Goal: Information Seeking & Learning: Learn about a topic

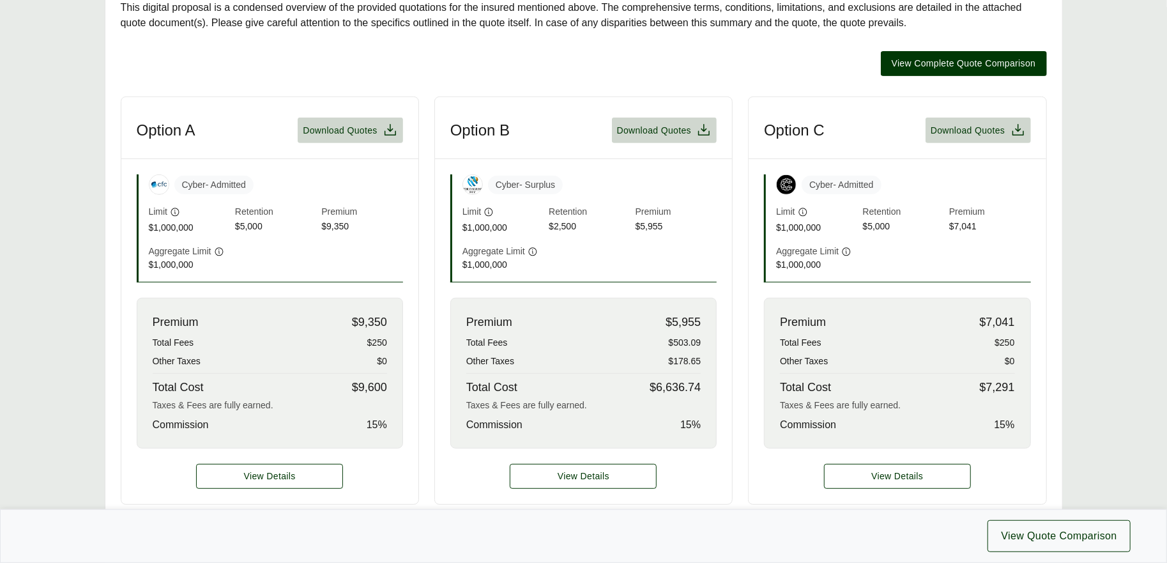
scroll to position [319, 0]
click at [586, 206] on span "Retention" at bounding box center [589, 211] width 81 height 15
click at [552, 208] on span "Retention" at bounding box center [589, 211] width 81 height 15
click at [931, 64] on span "View Complete Quote Comparison" at bounding box center [963, 62] width 144 height 13
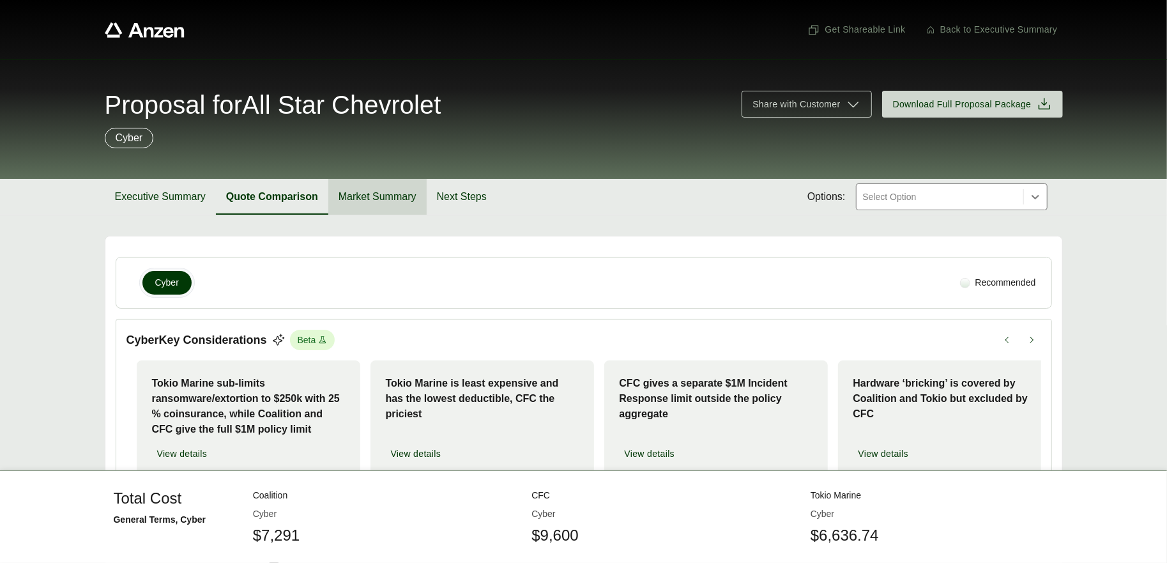
click at [379, 197] on button "Market Summary" at bounding box center [377, 197] width 98 height 36
